Goal: Complete application form: Complete application form

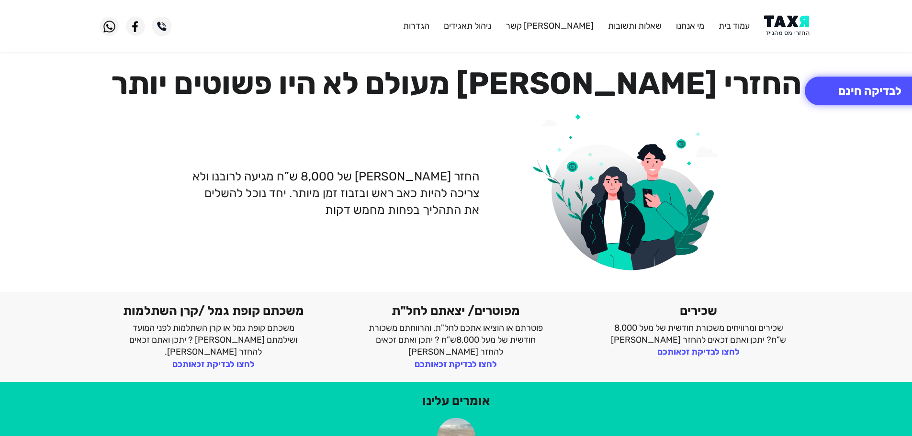
click at [783, 23] on img at bounding box center [788, 26] width 48 height 22
click at [806, 27] on img at bounding box center [788, 26] width 48 height 22
click at [792, 34] on img at bounding box center [788, 26] width 48 height 22
click at [831, 87] on button "לבדיקה חינם" at bounding box center [870, 91] width 130 height 29
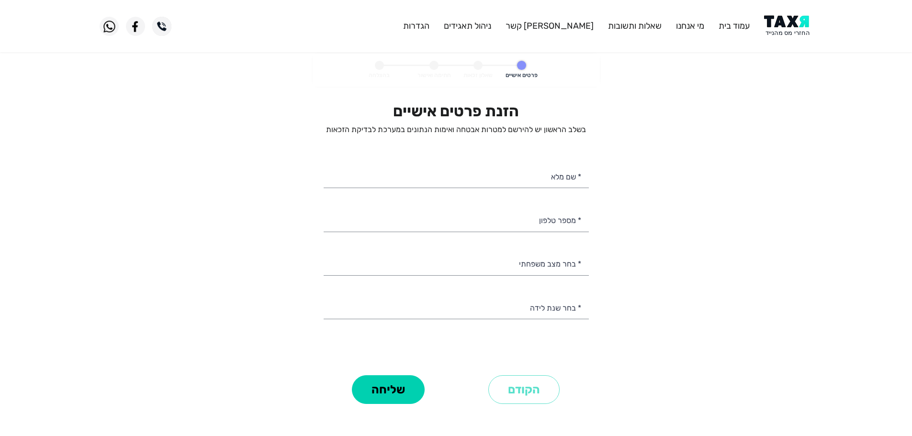
select select
click at [544, 226] on input "* מספר טלפון" at bounding box center [456, 219] width 265 height 24
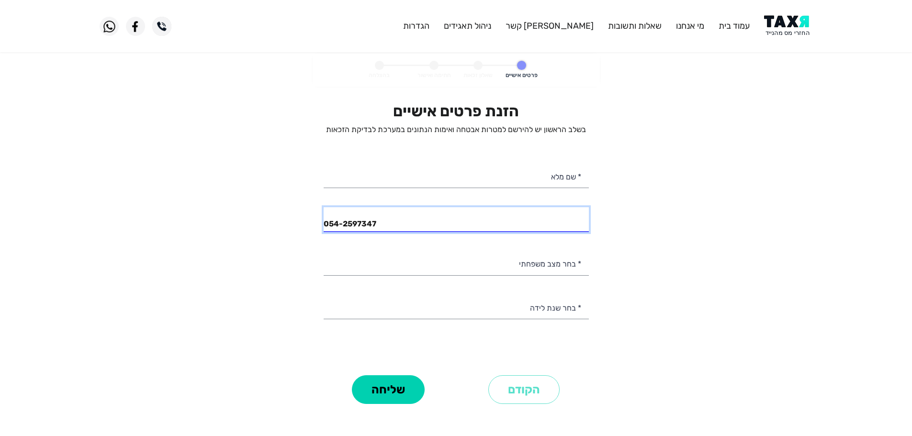
type input "054-2597347"
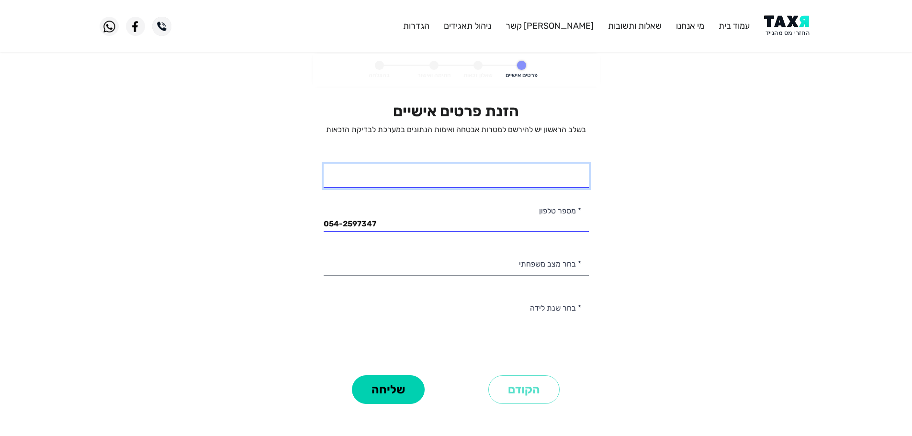
click at [478, 181] on input "* שם מלא" at bounding box center [456, 176] width 265 height 24
type input "דאוד מראענה"
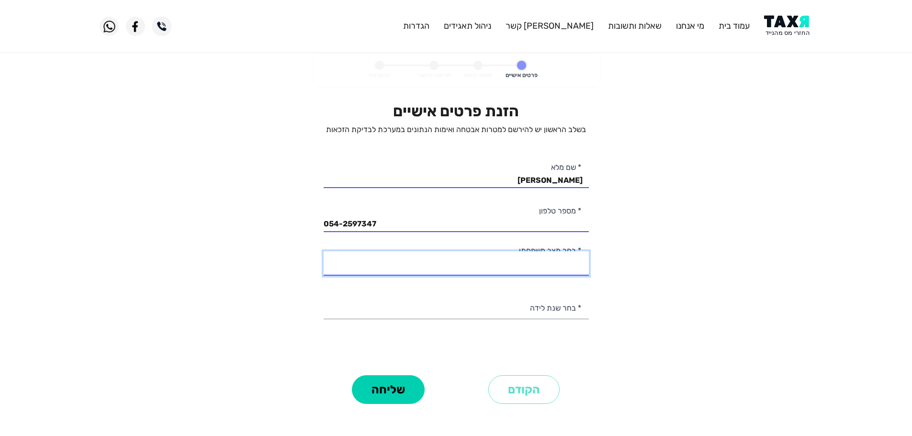
click at [547, 266] on select "רווק/ה נשוי/אה גרוש/ה אלמן/נה" at bounding box center [456, 263] width 265 height 24
select select "1: Single"
click at [324, 251] on select "רווק/ה נשוי/אה גרוש/ה אלמן/נה" at bounding box center [456, 263] width 265 height 24
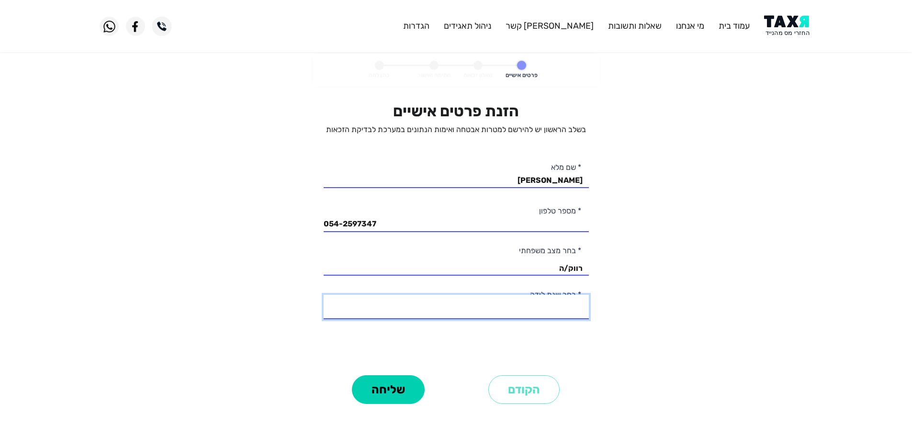
click at [558, 312] on select "2003 2002 2001 2000 1999 1998 1997 1996 1995 1994 1993 1992 1991 1990 1989 1988…" at bounding box center [456, 307] width 265 height 24
select select "9: 1995"
click at [324, 295] on select "2003 2002 2001 2000 1999 1998 1997 1996 1995 1994 1993 1992 1991 1990 1989 1988…" at bounding box center [456, 307] width 265 height 24
click at [385, 392] on button "שליחה" at bounding box center [388, 389] width 73 height 29
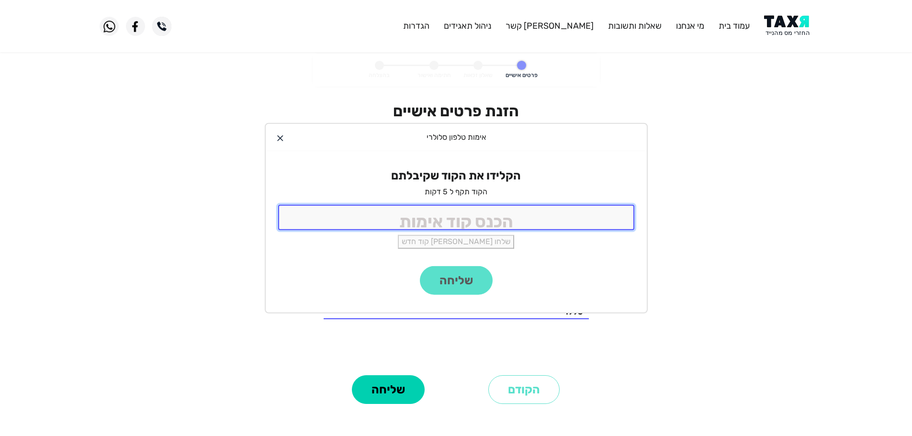
click at [496, 220] on input "tel" at bounding box center [456, 217] width 356 height 25
type input "9988"
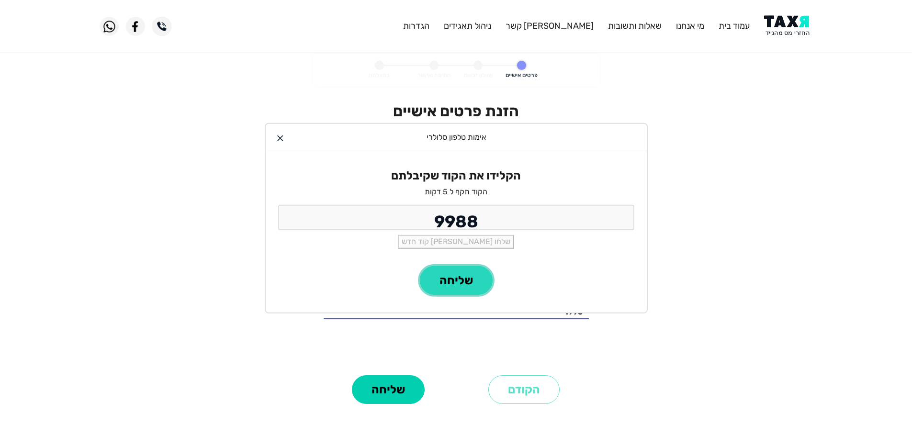
click at [463, 283] on button "שליחה" at bounding box center [456, 280] width 73 height 29
